Goal: Use online tool/utility: Utilize a website feature to perform a specific function

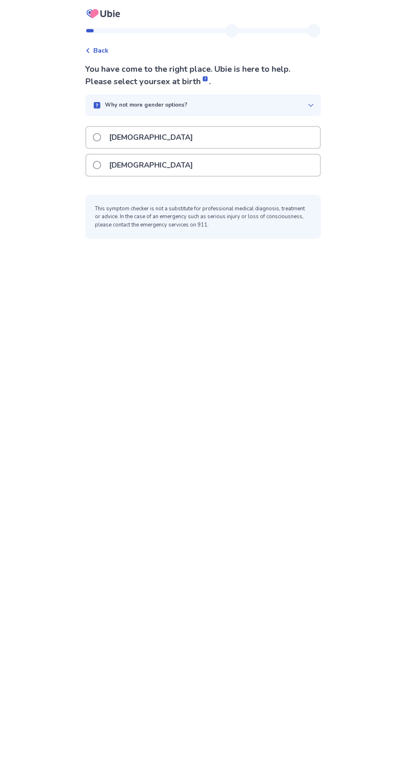
click at [139, 168] on p "[DEMOGRAPHIC_DATA]" at bounding box center [152, 165] width 94 height 21
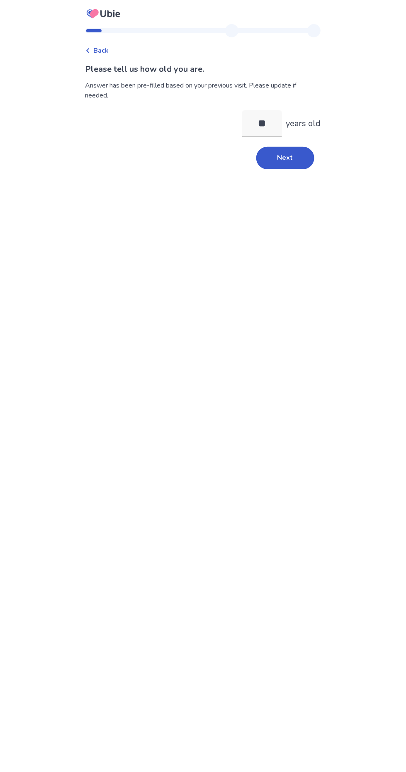
click at [278, 154] on button "Next" at bounding box center [285, 158] width 58 height 22
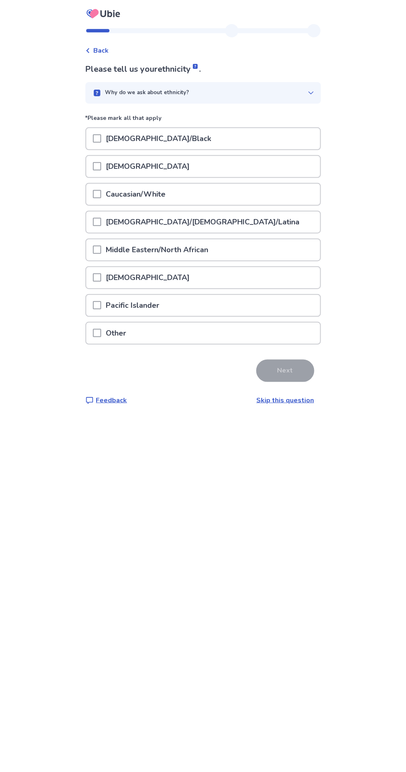
click at [156, 198] on p "Caucasian/White" at bounding box center [136, 194] width 70 height 21
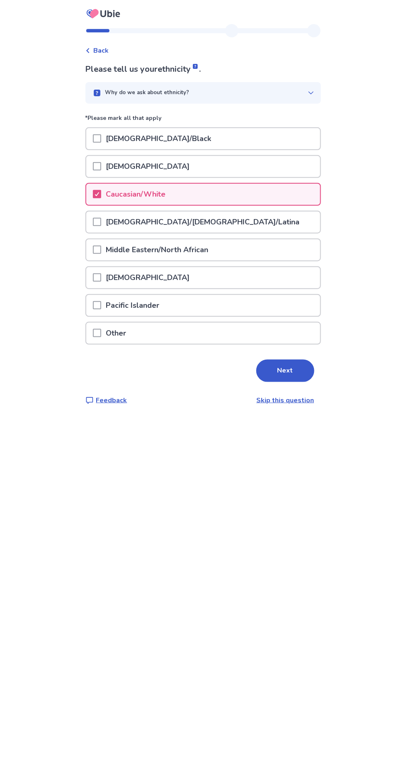
click at [287, 362] on button "Next" at bounding box center [285, 371] width 58 height 22
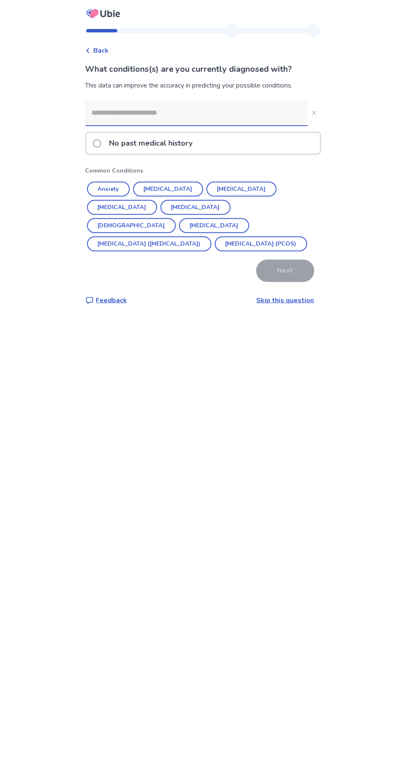
click at [107, 48] on span "Back" at bounding box center [101, 51] width 15 height 10
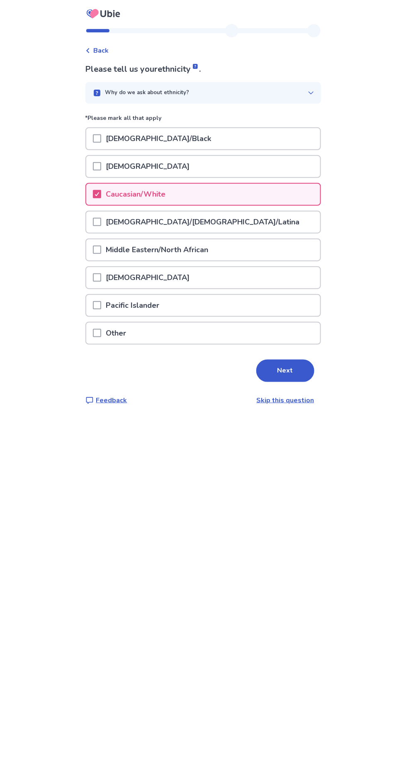
click at [100, 193] on icon at bounding box center [97, 194] width 5 height 4
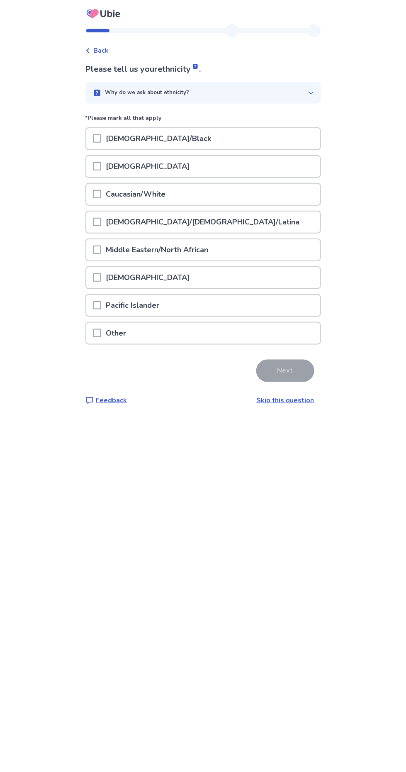
click at [90, 50] on icon at bounding box center [87, 50] width 5 height 5
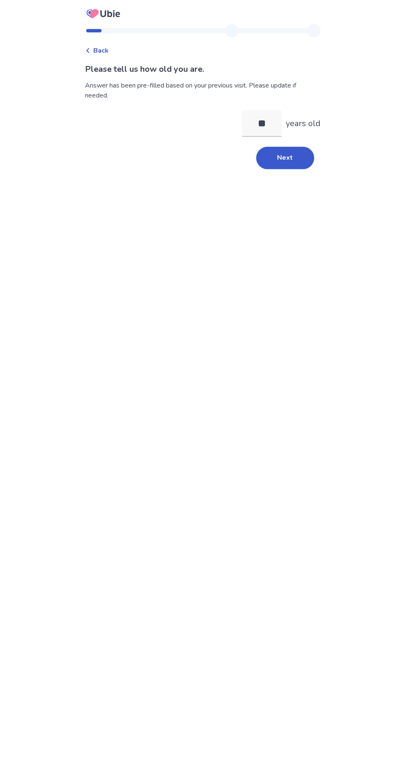
type input "*"
click at [106, 46] on span "Back" at bounding box center [101, 51] width 15 height 10
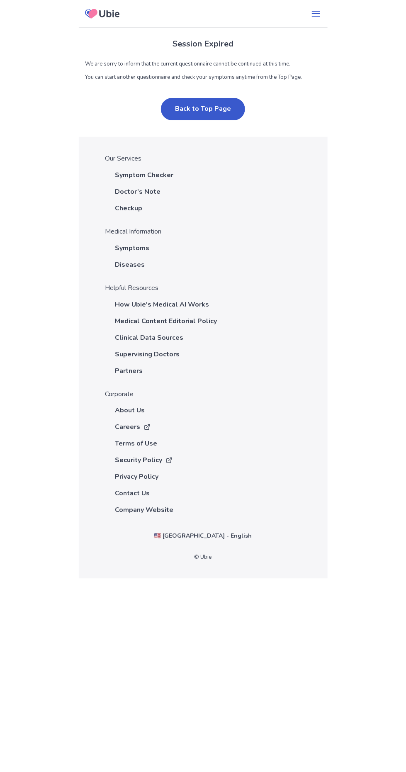
click at [162, 180] on span "Symptom Checker" at bounding box center [144, 175] width 59 height 10
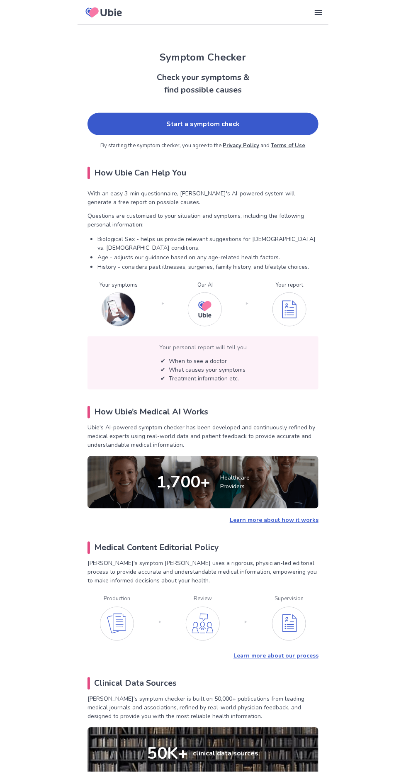
click at [231, 119] on link "Start a symptom check" at bounding box center [203, 124] width 231 height 22
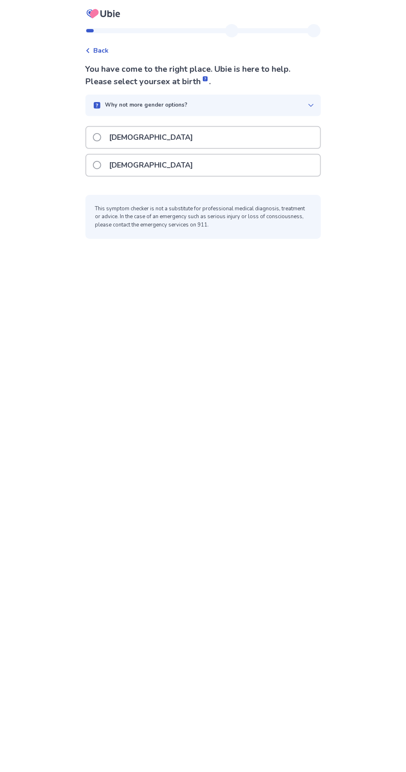
click at [136, 158] on p "[DEMOGRAPHIC_DATA]" at bounding box center [152, 165] width 94 height 21
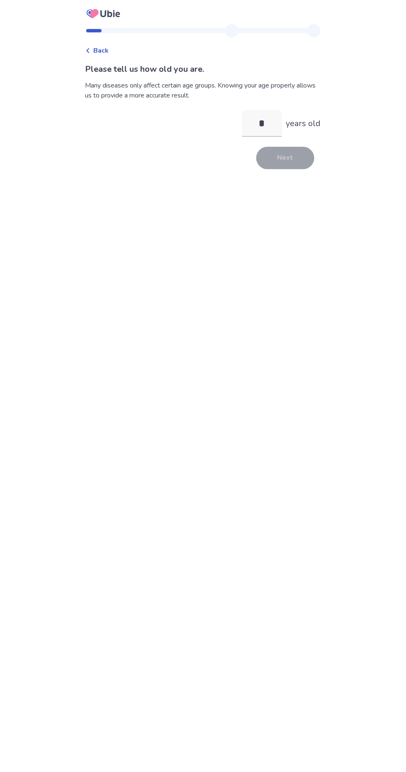
type input "**"
click at [289, 147] on button "Next" at bounding box center [285, 158] width 58 height 22
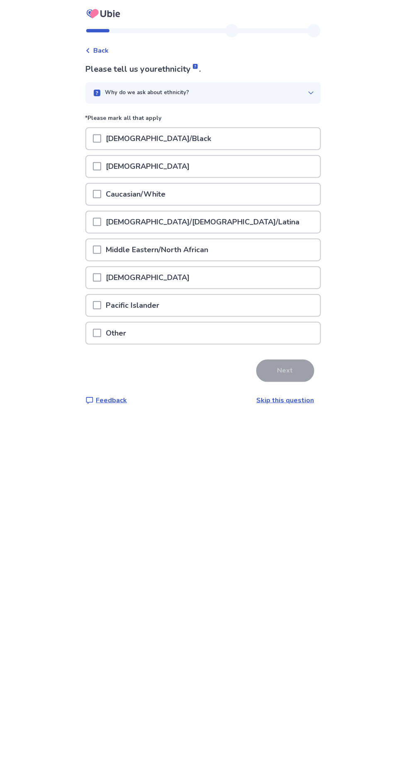
click at [155, 188] on p "Caucasian/White" at bounding box center [136, 194] width 70 height 21
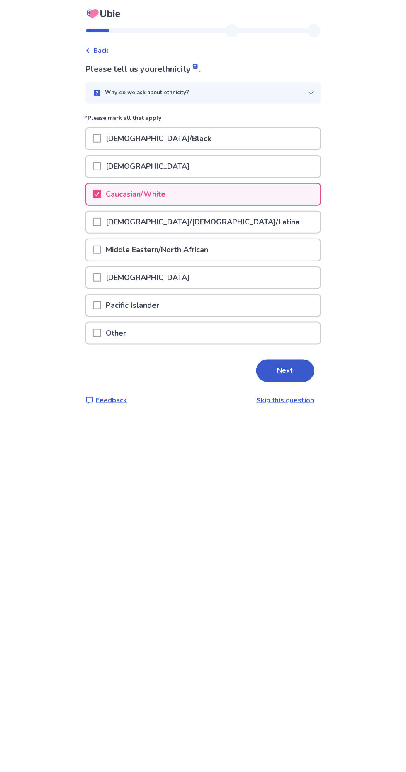
click at [294, 363] on button "Next" at bounding box center [285, 371] width 58 height 22
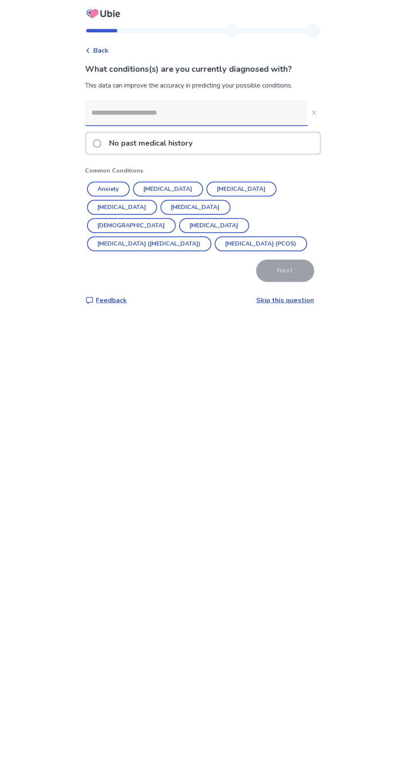
click at [205, 111] on input at bounding box center [196, 112] width 222 height 25
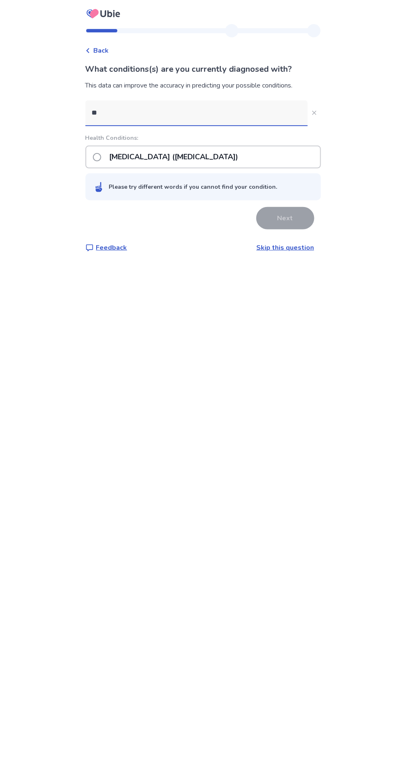
type input "*"
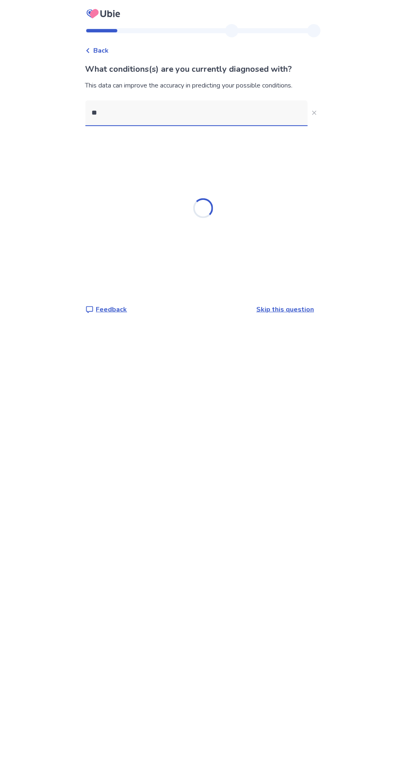
type input "*"
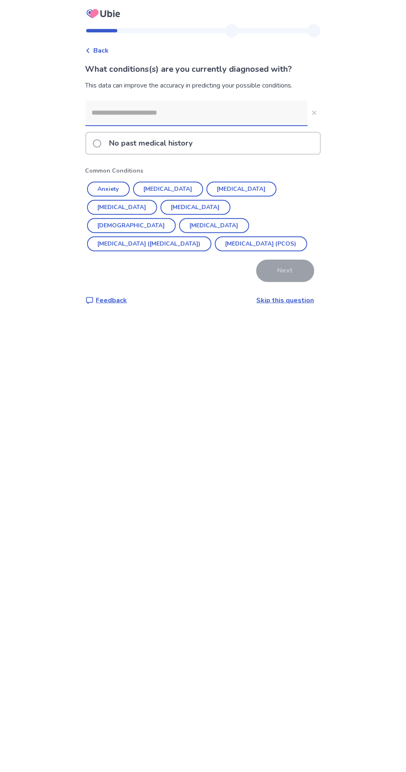
click at [108, 46] on span "Back" at bounding box center [101, 51] width 15 height 10
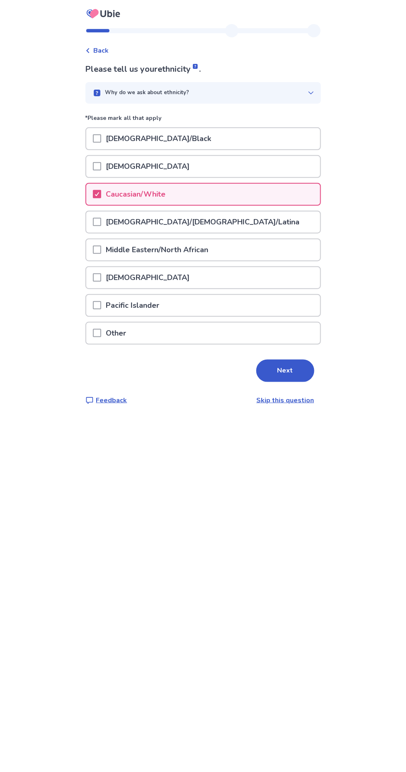
click at [100, 191] on div at bounding box center [97, 194] width 5 height 7
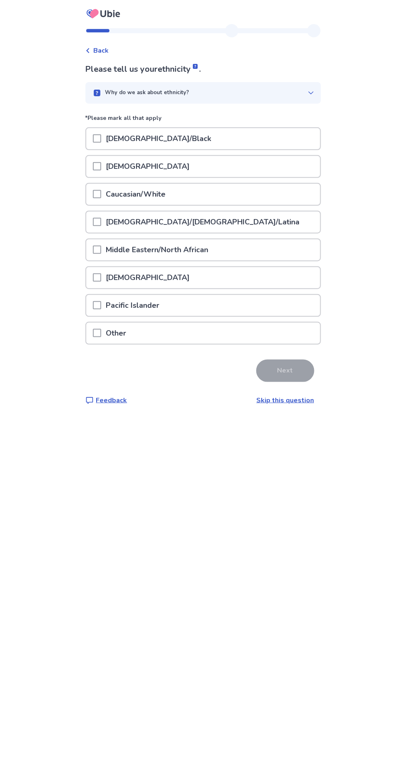
click at [109, 48] on span "Back" at bounding box center [101, 51] width 15 height 10
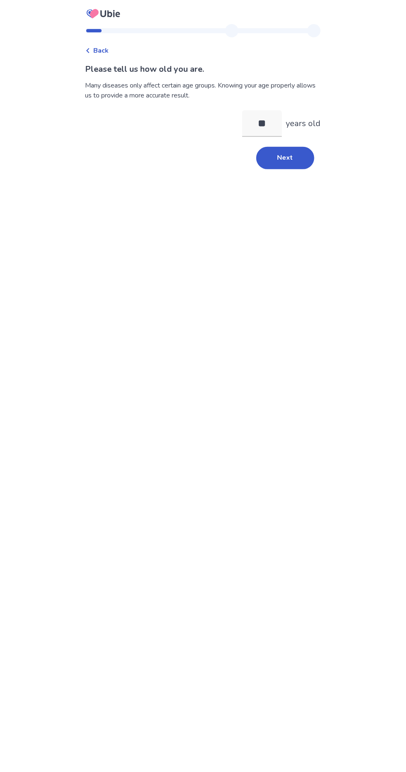
type input "*"
click at [107, 49] on span "Back" at bounding box center [101, 51] width 15 height 10
